Goal: Share content

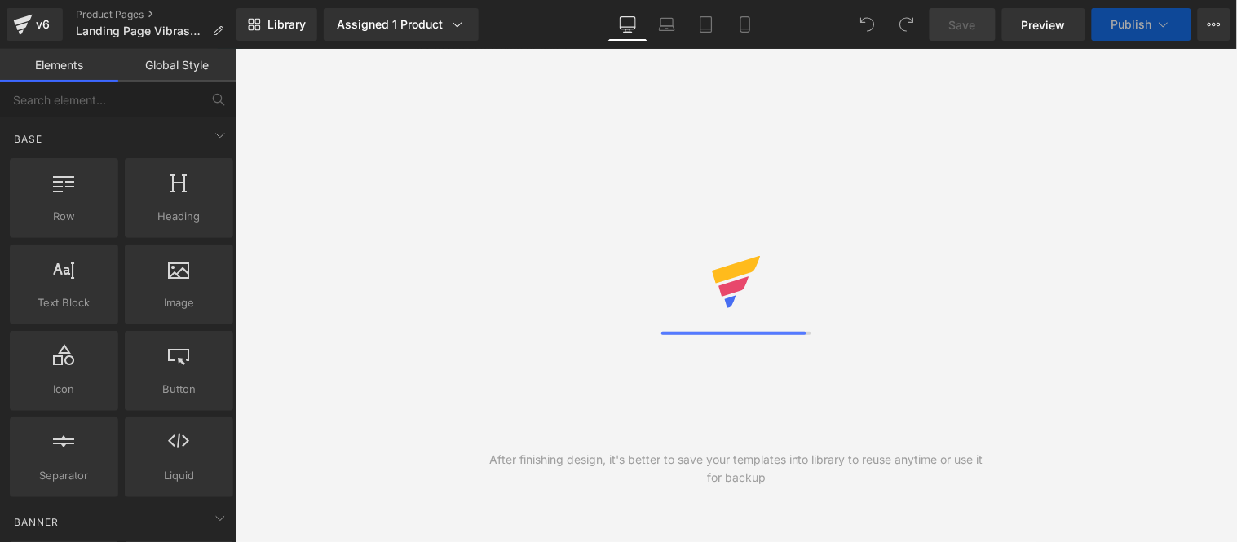
click at [289, 25] on span "Library" at bounding box center [286, 24] width 38 height 15
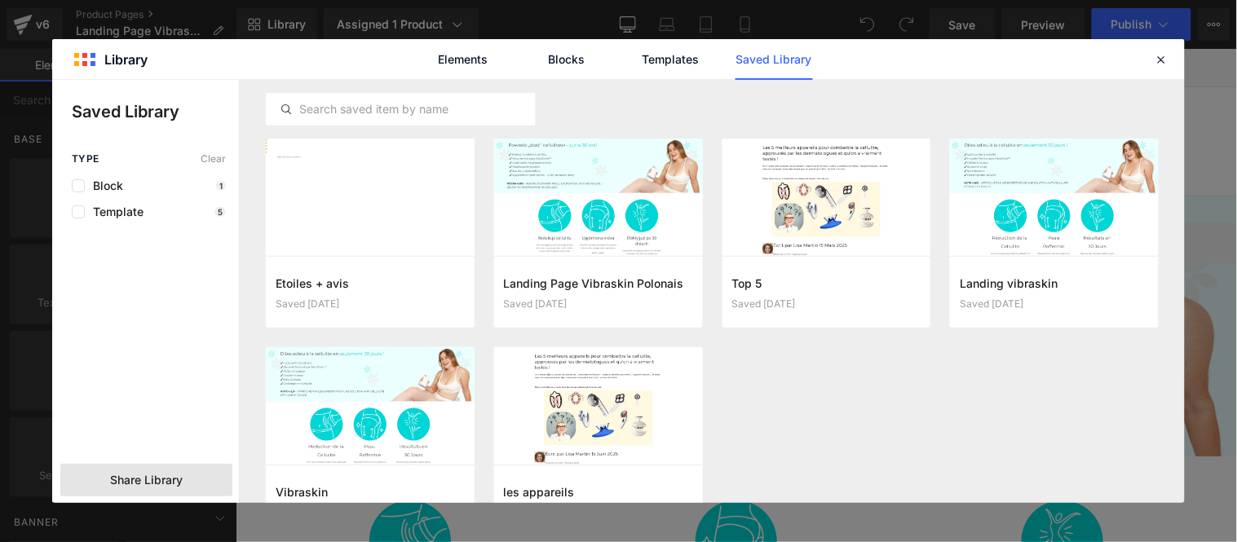
click at [141, 472] on span "Share Library" at bounding box center [146, 480] width 73 height 16
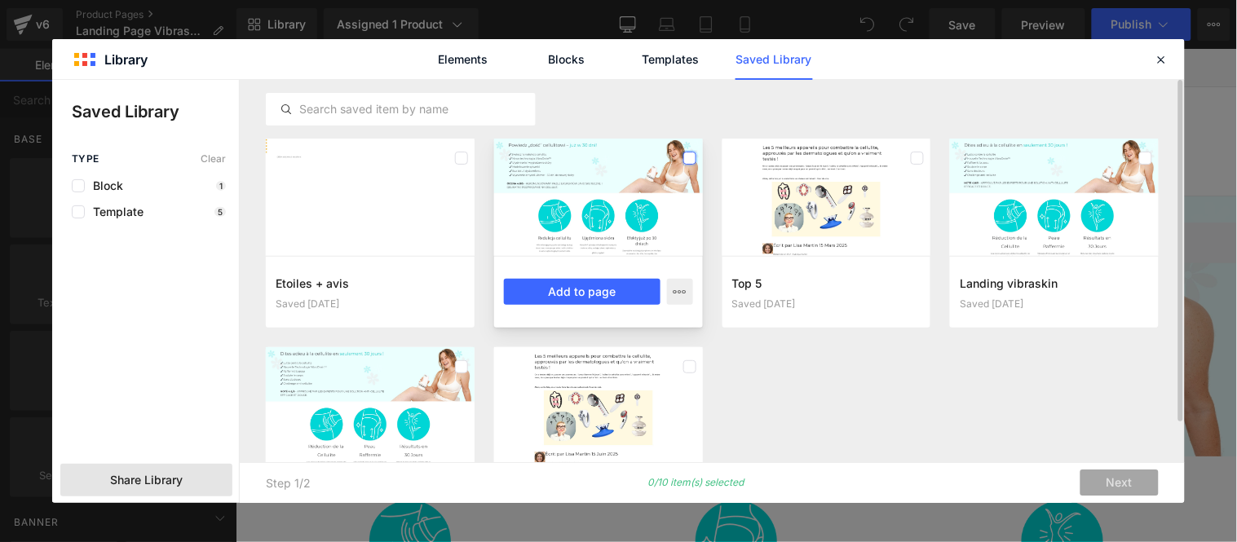
click at [690, 156] on label at bounding box center [689, 158] width 13 height 13
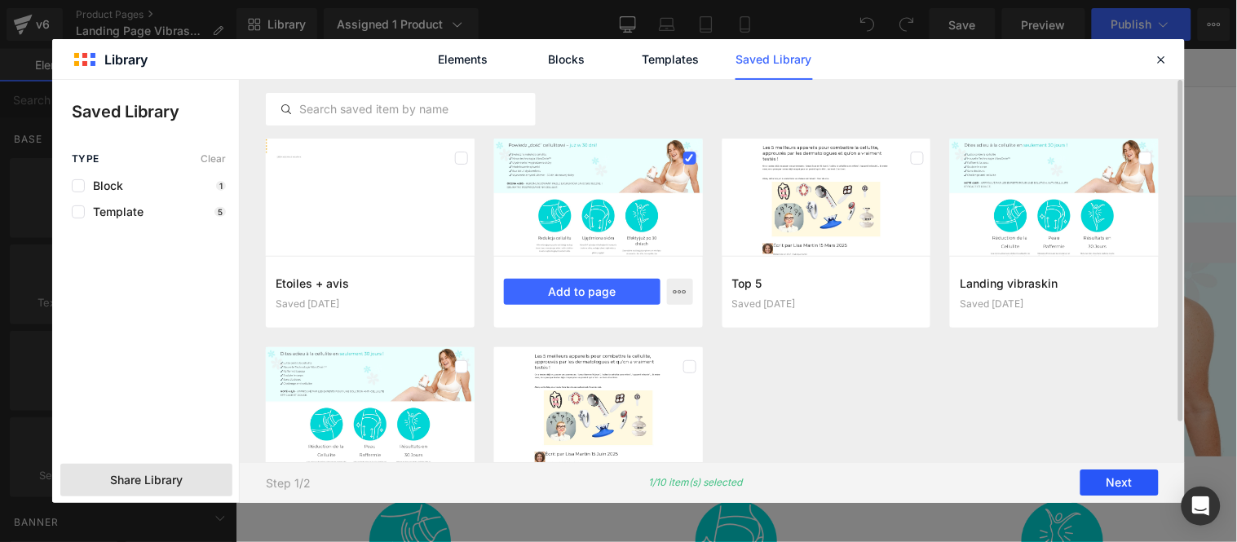
click at [1115, 478] on button "Next" at bounding box center [1119, 483] width 78 height 26
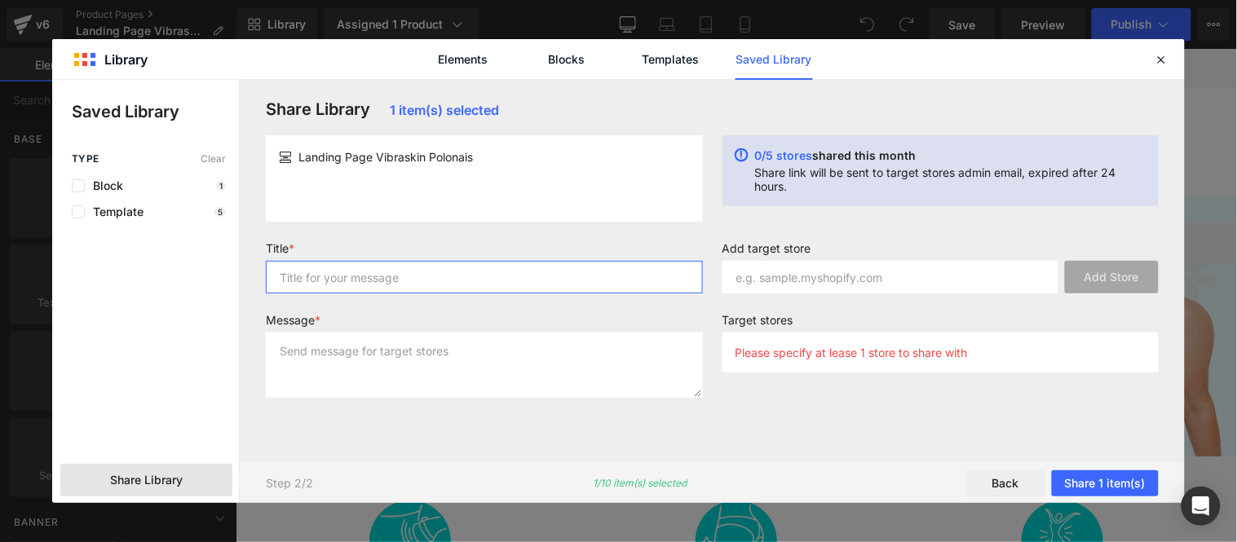
click at [400, 287] on input "text" at bounding box center [484, 277] width 437 height 33
type input "Vibra"
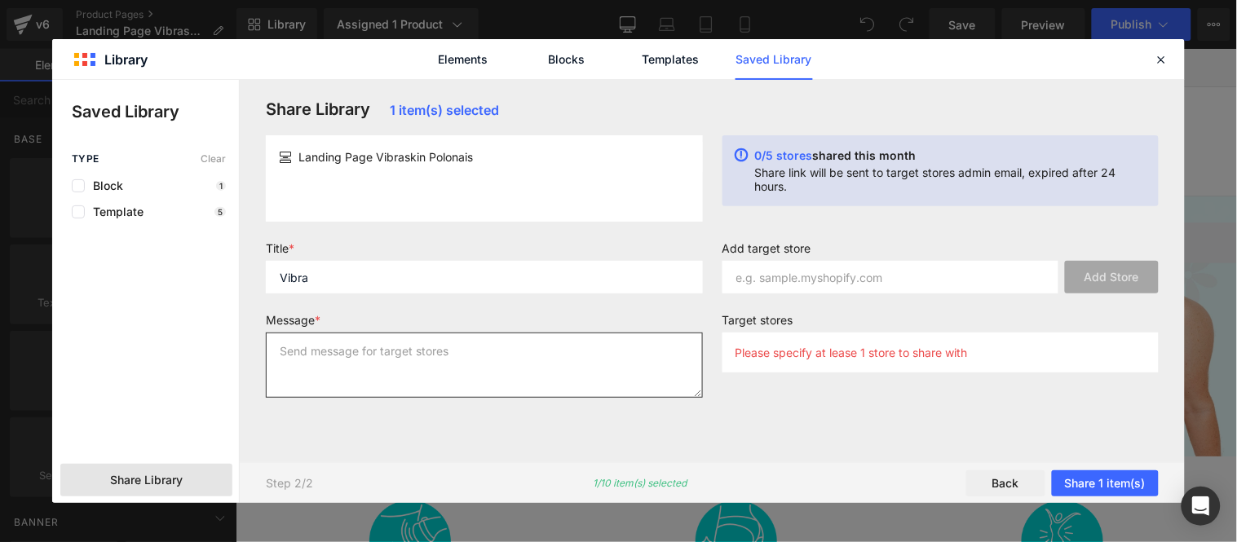
click at [465, 370] on textarea at bounding box center [484, 365] width 437 height 65
paste textarea "bfrgsc-e6"
type textarea "bfrgsc-e6"
type textarea "Vibra"
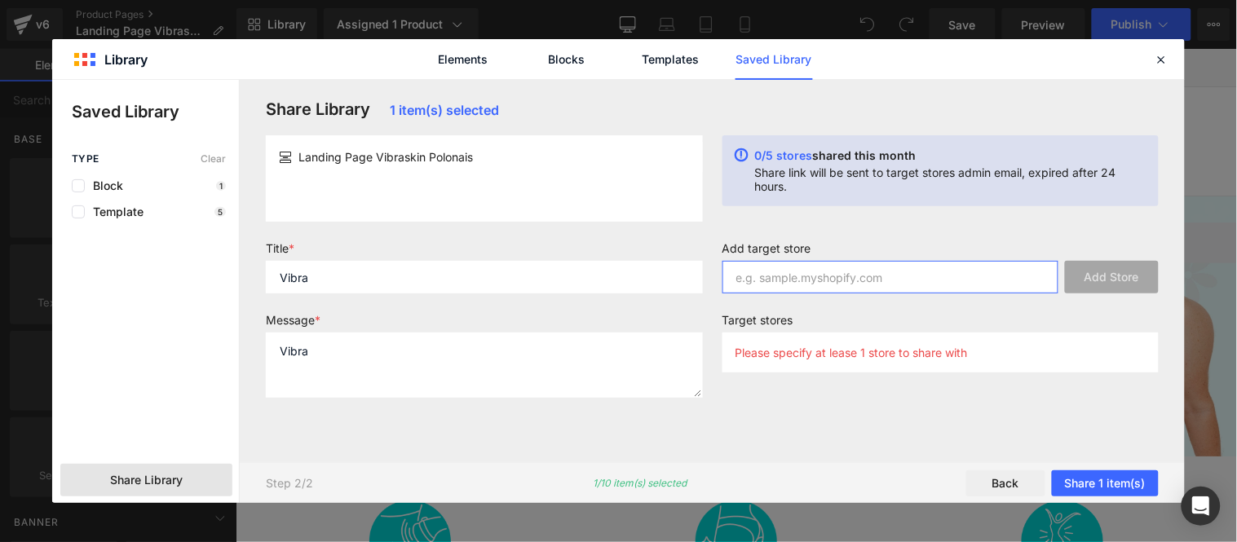
click at [829, 274] on input "text" at bounding box center [890, 277] width 337 height 33
paste input "bfrgsc-e6"
type input "bfrgsc-e6"
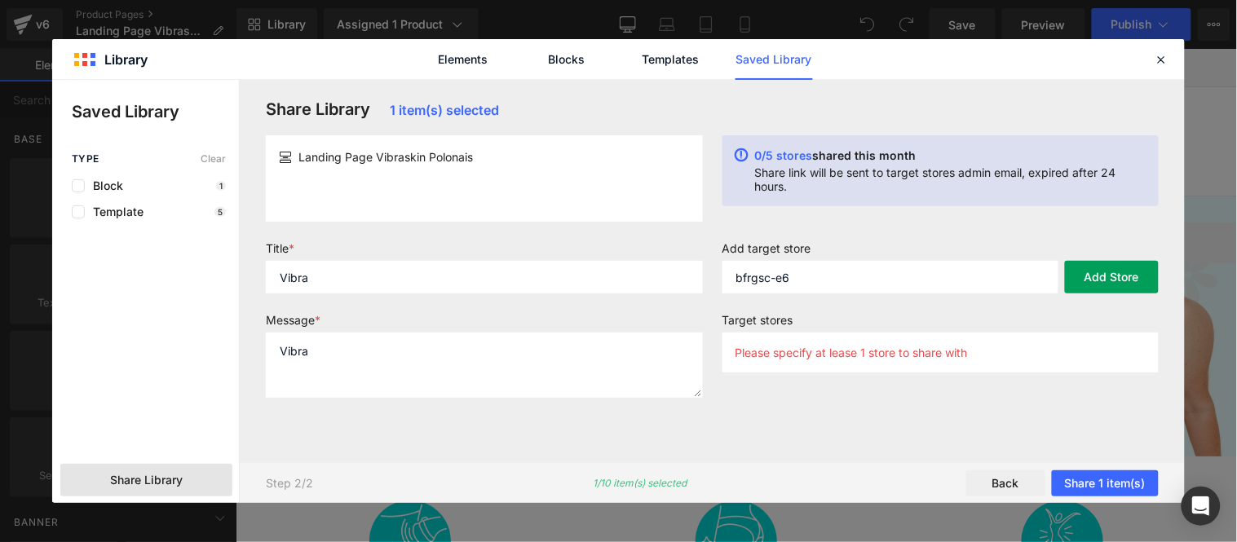
click at [1117, 283] on button "Add Store" at bounding box center [1112, 277] width 94 height 33
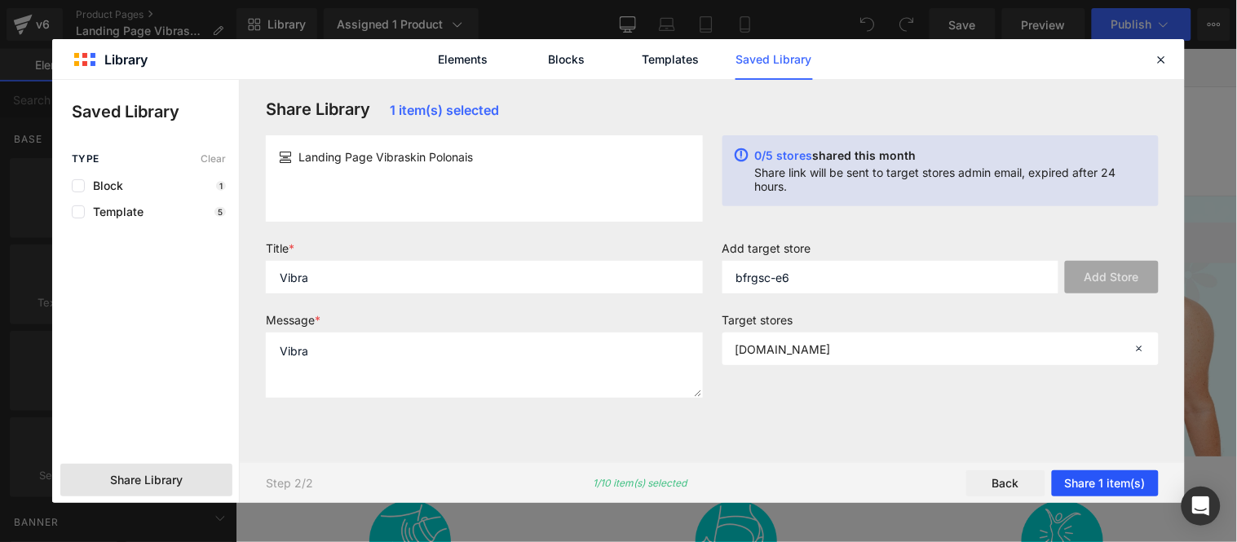
click at [1119, 483] on button "Share 1 item(s)" at bounding box center [1105, 483] width 107 height 26
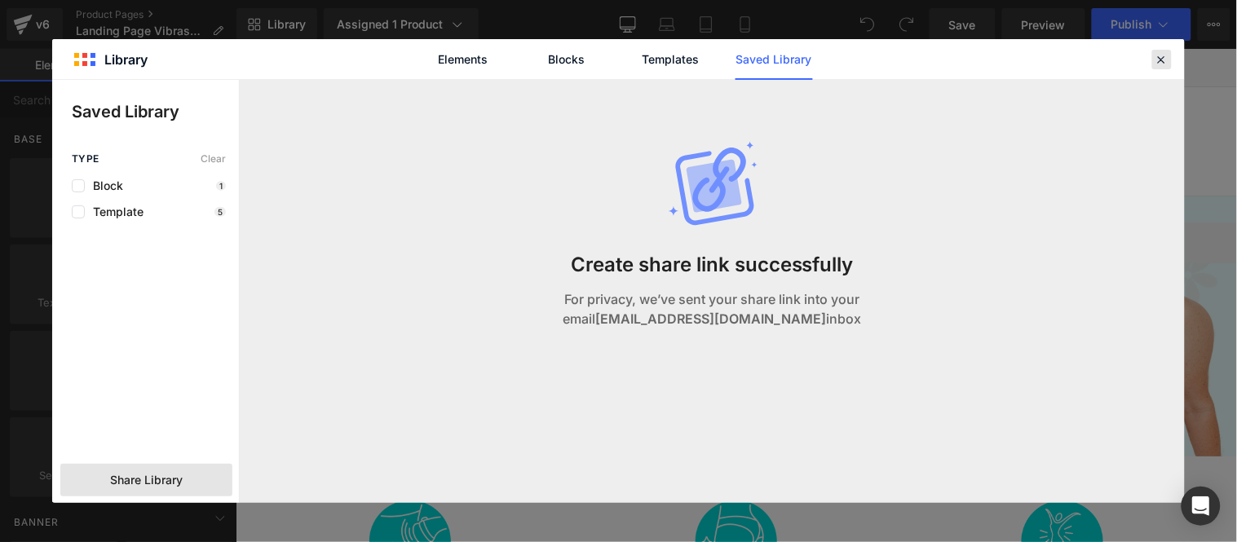
click at [1167, 52] on icon at bounding box center [1161, 59] width 15 height 15
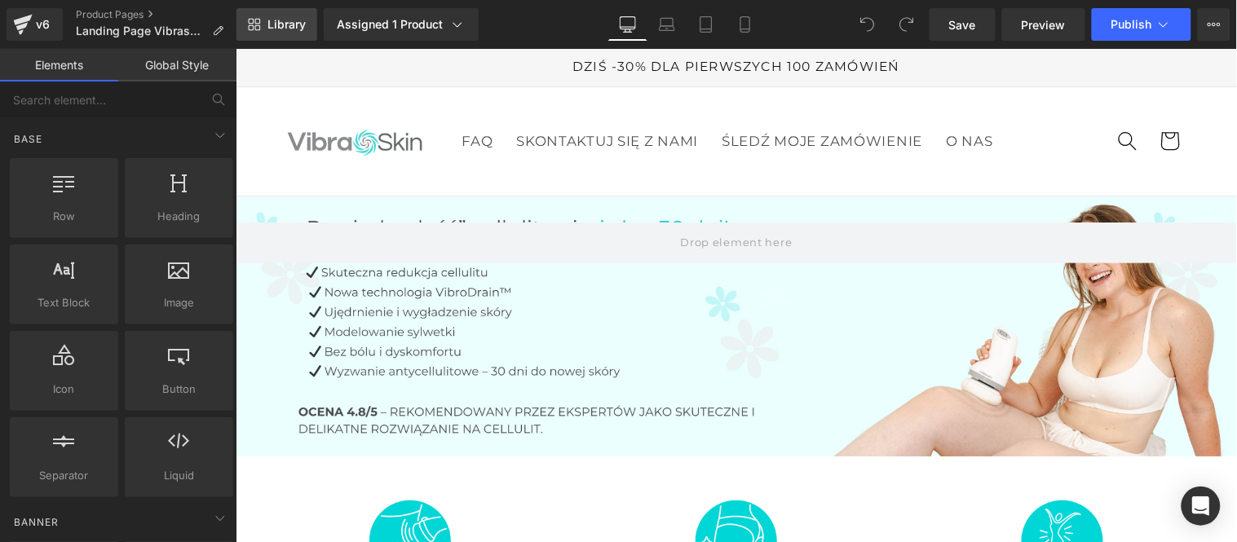
click at [280, 27] on span "Library" at bounding box center [286, 24] width 38 height 15
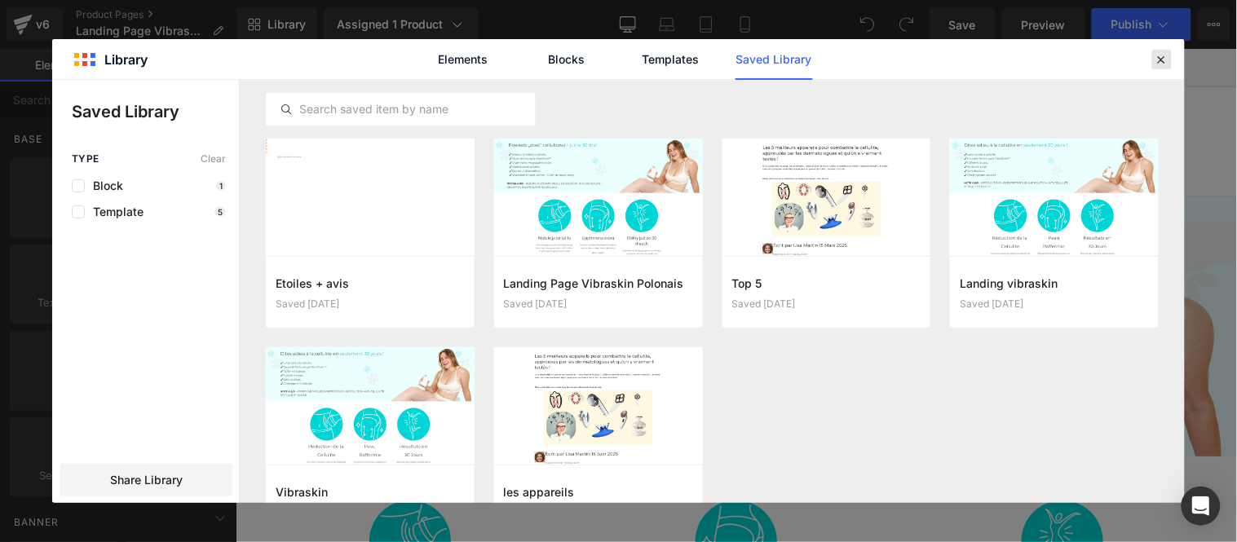
click at [1162, 59] on icon at bounding box center [1161, 59] width 15 height 15
